Goal: Check status: Check status

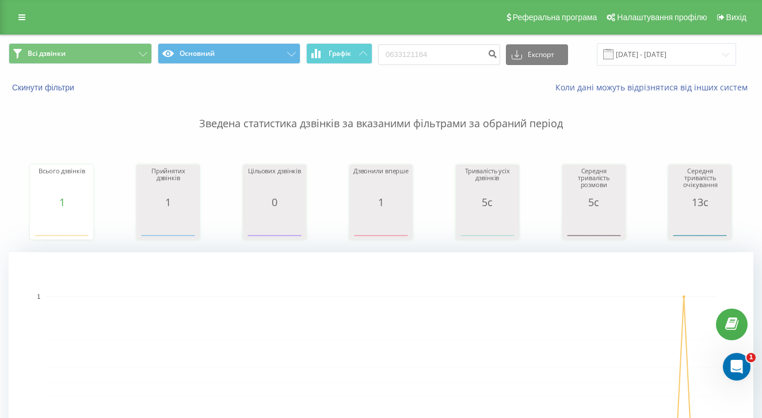
click at [472, 66] on div "0633121164 Експорт .csv .xls .xlsx [DATE] - [DATE]" at bounding box center [557, 54] width 358 height 22
click at [471, 61] on input "0633121164" at bounding box center [439, 54] width 122 height 21
paste input "73590020"
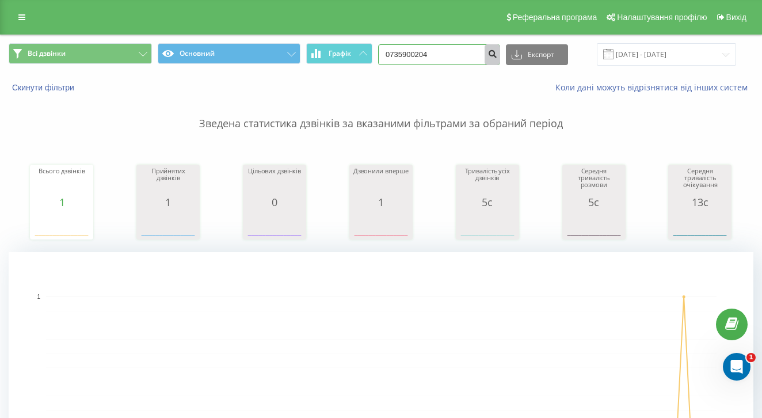
type input "0735900204"
click at [500, 65] on button "submit" at bounding box center [493, 54] width 16 height 21
